Goal: Information Seeking & Learning: Learn about a topic

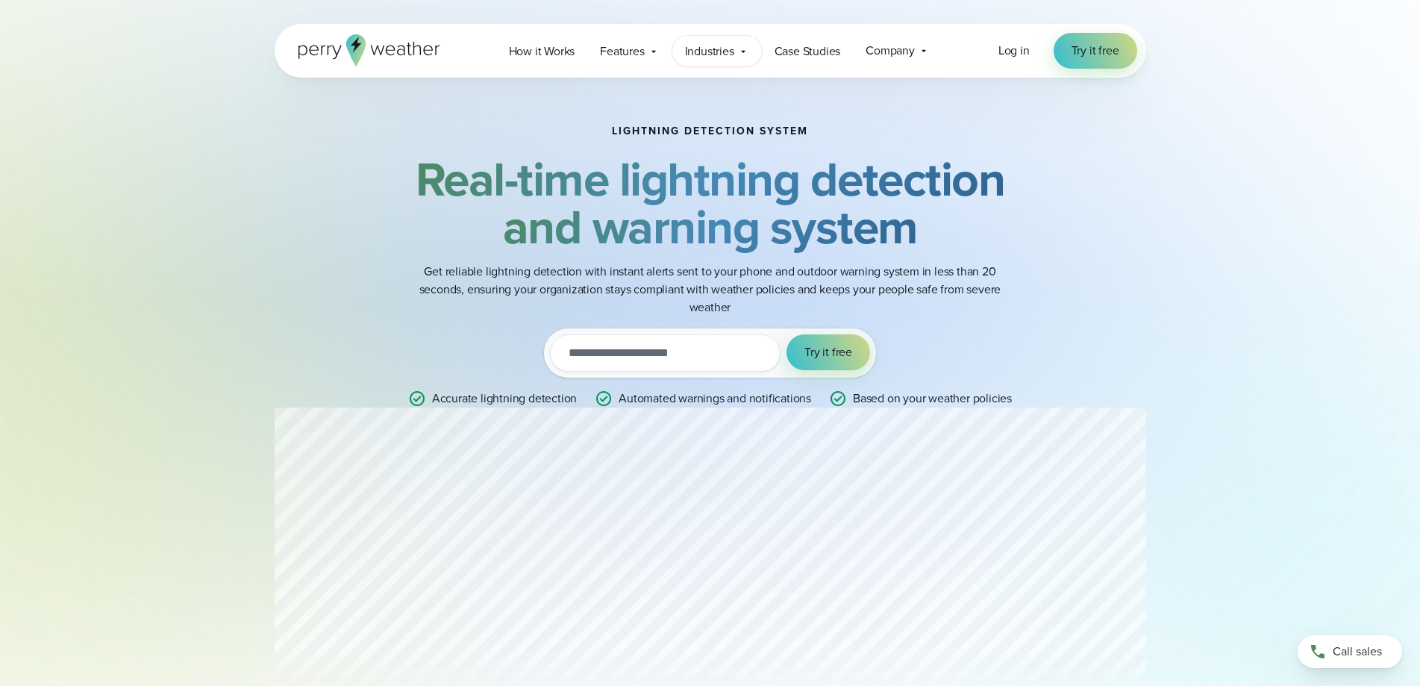
click at [745, 46] on icon at bounding box center [743, 52] width 12 height 12
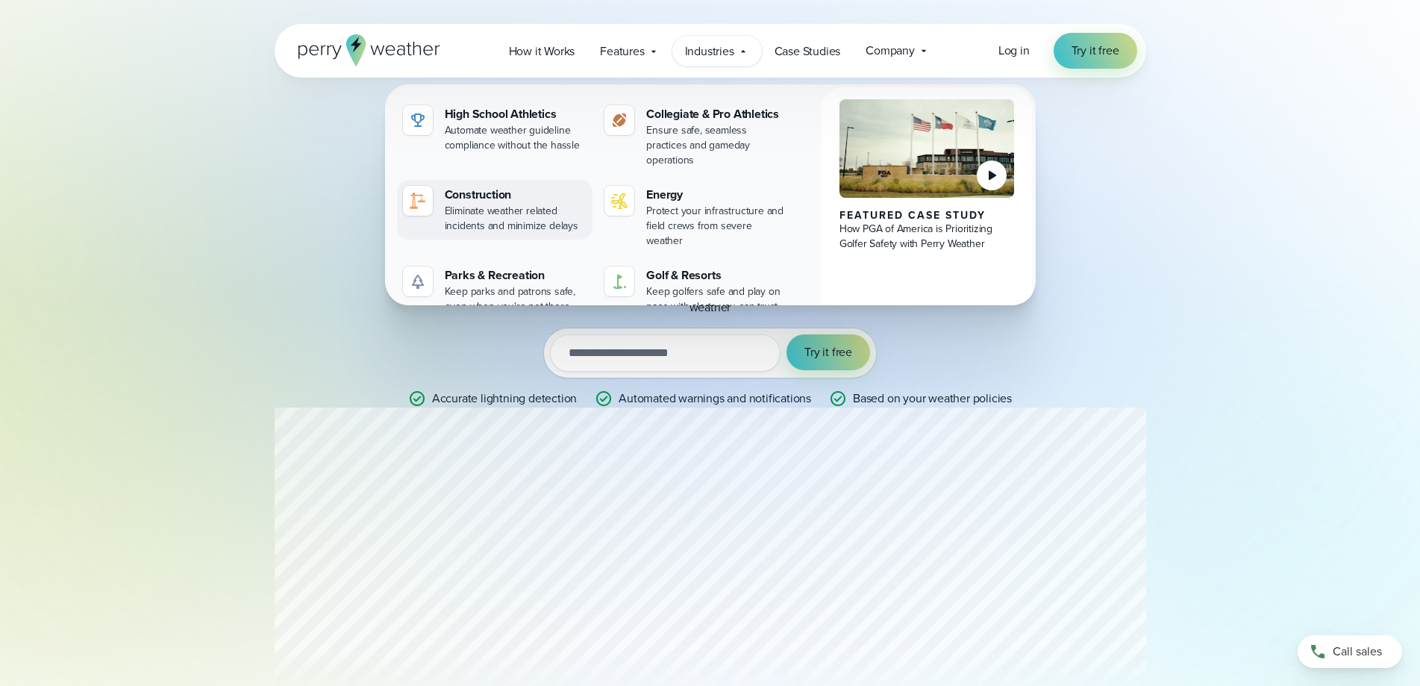
click at [430, 188] on div at bounding box center [418, 201] width 30 height 30
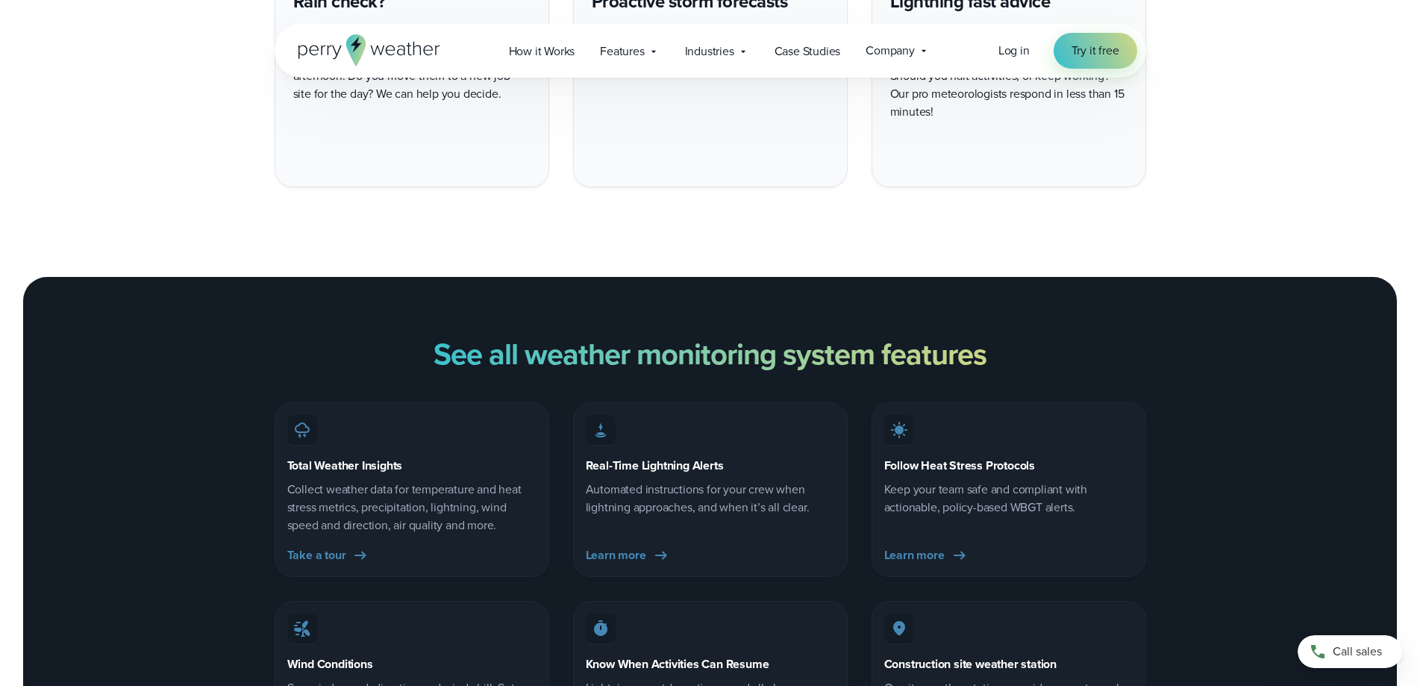
scroll to position [6192, 0]
